Goal: Transaction & Acquisition: Purchase product/service

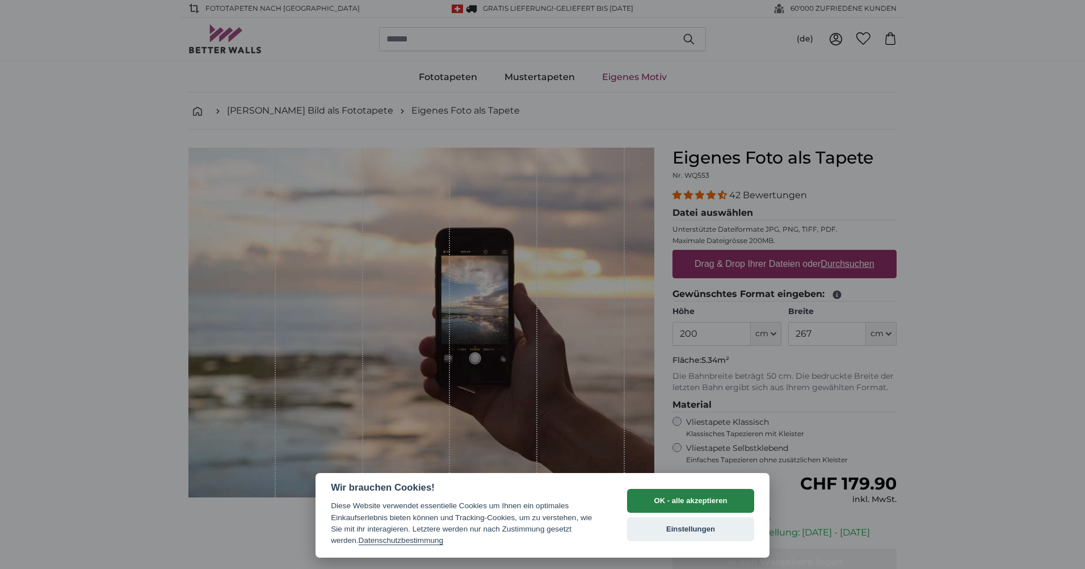
click at [676, 498] on button "OK - alle akzeptieren" at bounding box center [690, 501] width 127 height 24
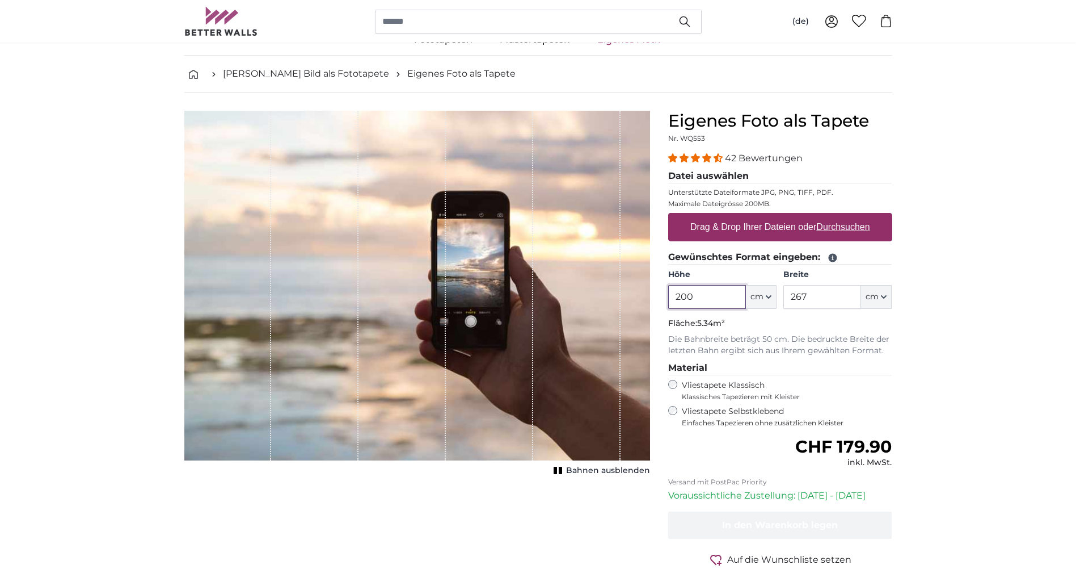
scroll to position [57, 0]
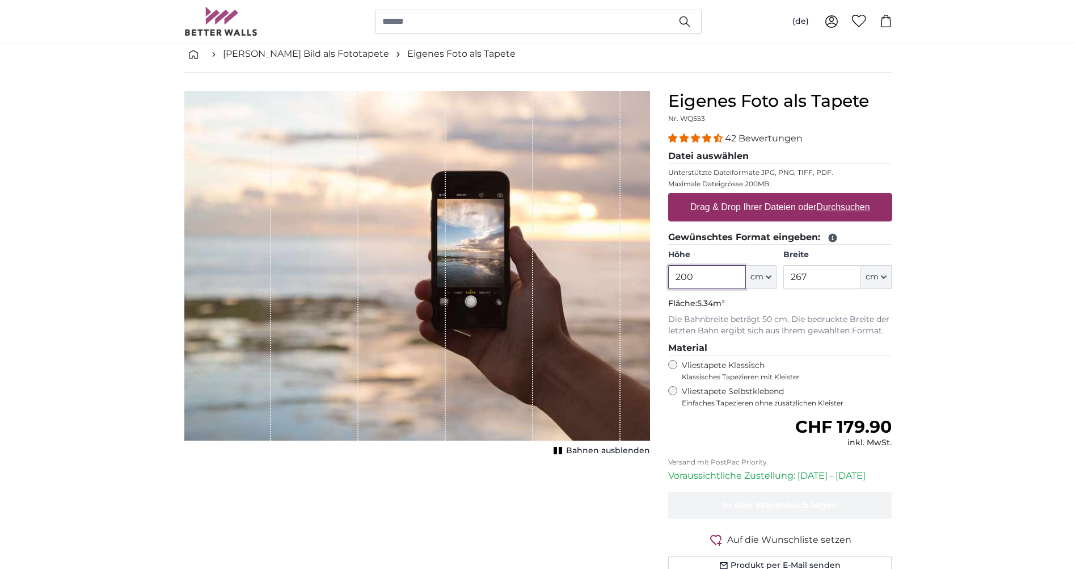
drag, startPoint x: 721, startPoint y: 275, endPoint x: 665, endPoint y: 271, distance: 56.9
click at [666, 271] on div "Eigenes Foto als Tapete Nr. WQ553 42 Bewertungen Datei auswählen Unterstützte D…" at bounding box center [780, 346] width 242 height 511
drag, startPoint x: 833, startPoint y: 277, endPoint x: 753, endPoint y: 271, distance: 80.3
click at [753, 271] on div "Höhe 200 ft cm Centimeter (cm) Inches (inch) Feet (ft. in.) Breite 267 ft cm Ce…" at bounding box center [780, 269] width 224 height 40
type input "100"
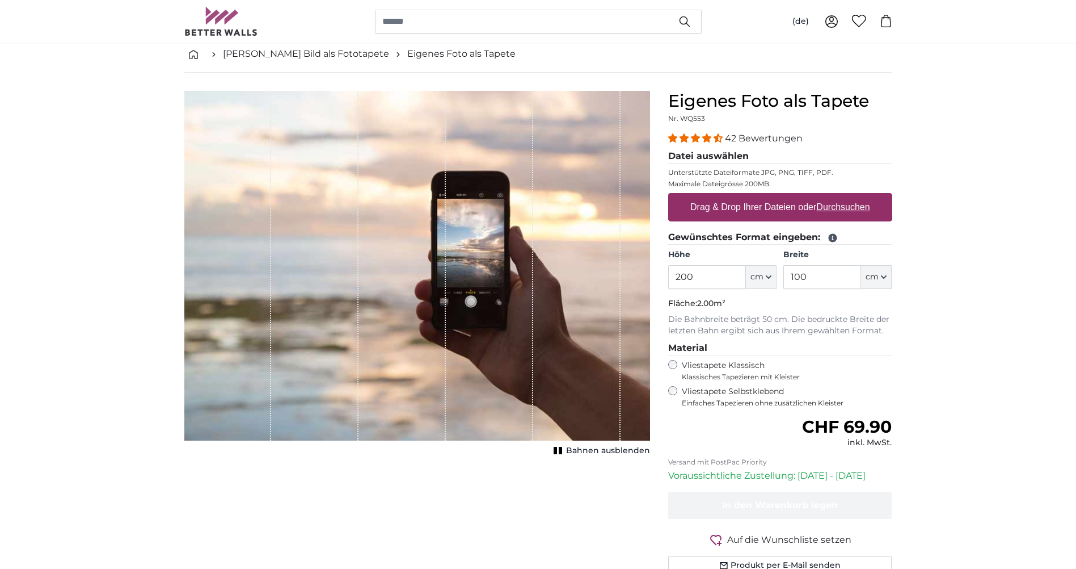
click at [834, 275] on input "100" at bounding box center [823, 277] width 78 height 24
